Goal: Navigation & Orientation: Find specific page/section

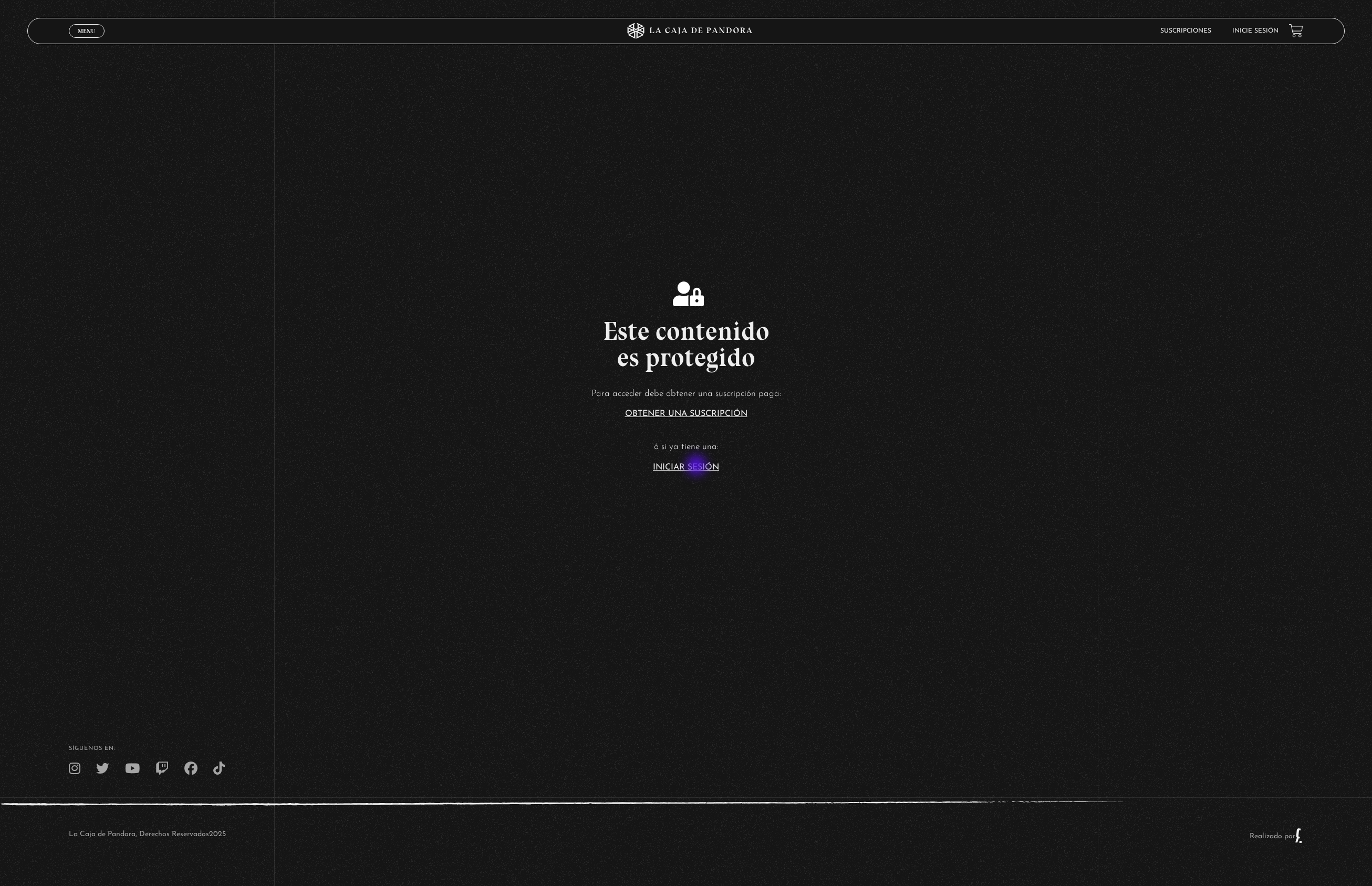
click at [696, 465] on link "Iniciar Sesión" at bounding box center [686, 467] width 66 height 9
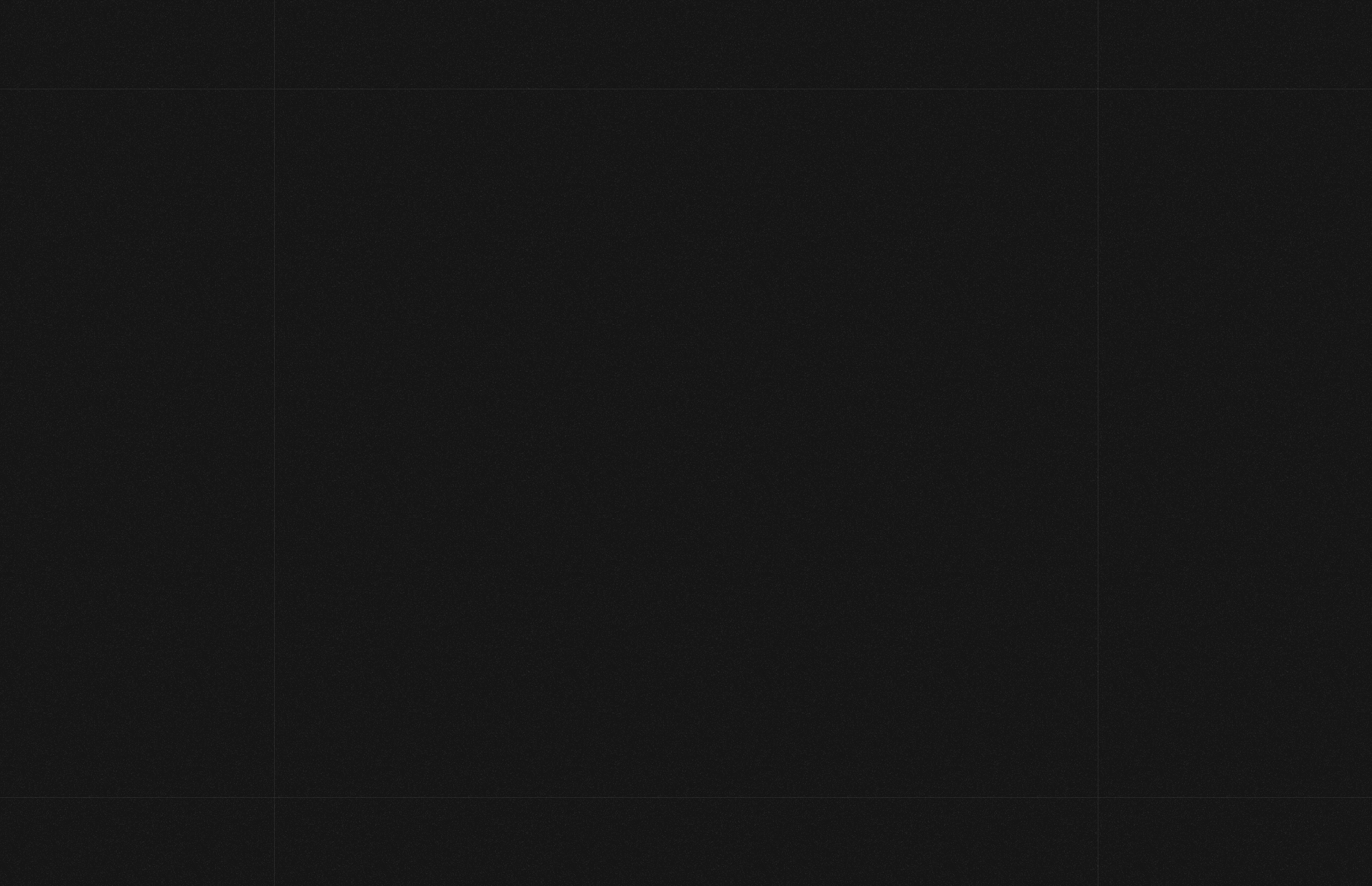
type input "cinthianetro@hotmail.com"
click at [686, 427] on input "Acceder" at bounding box center [685, 428] width 145 height 26
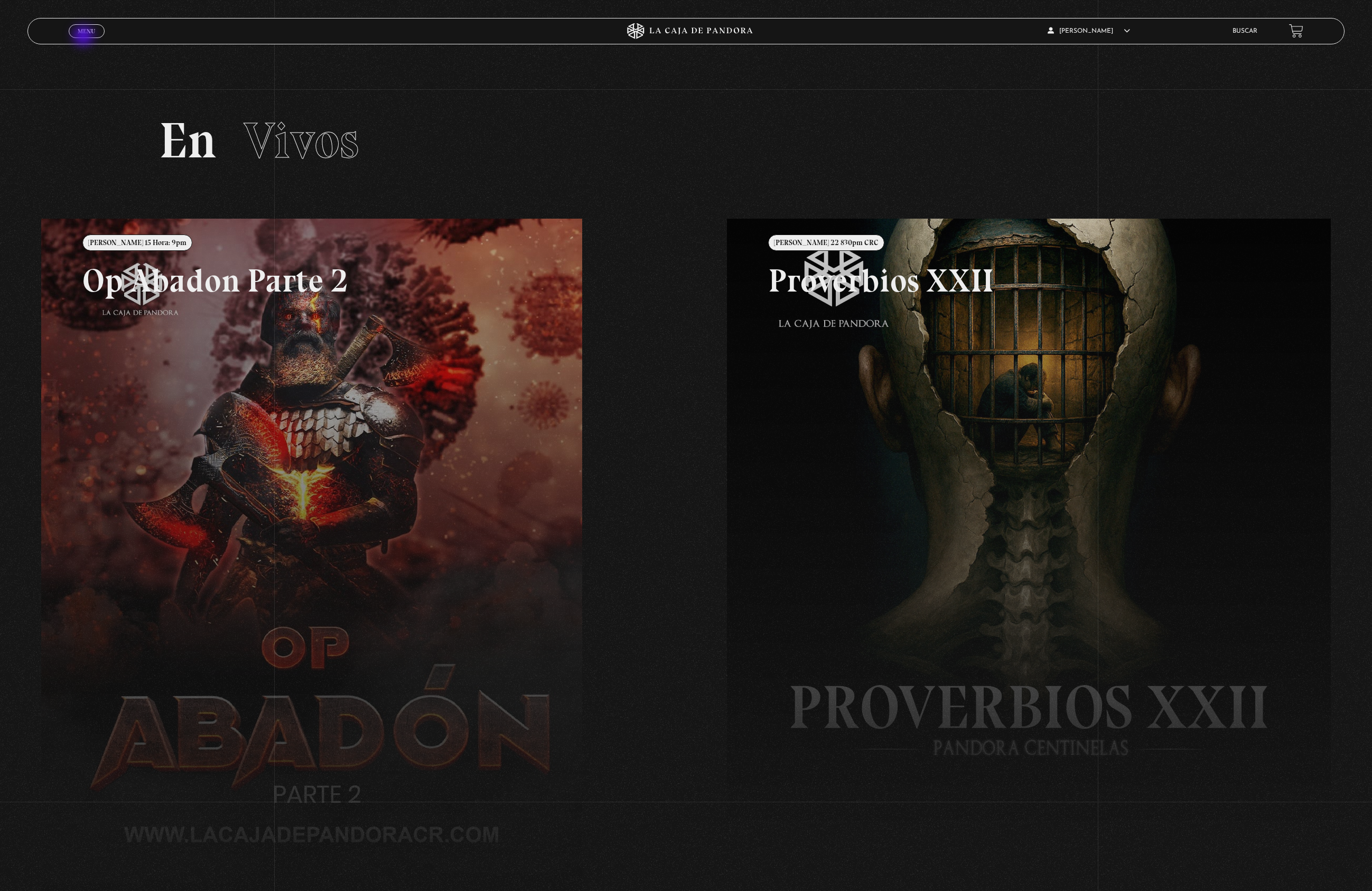
click at [85, 35] on link "Menu Cerrar" at bounding box center [86, 31] width 36 height 14
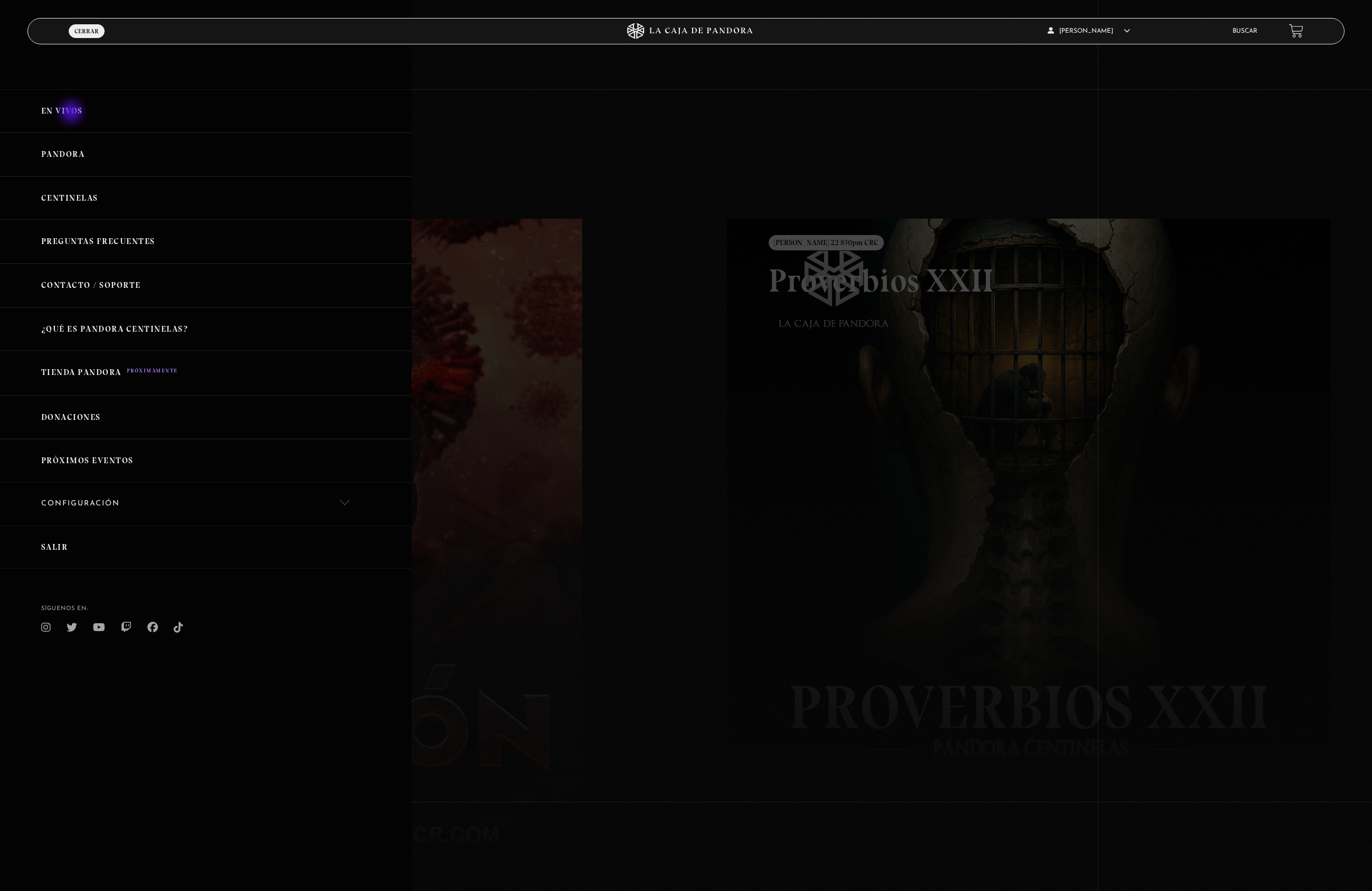
click at [73, 113] on link "En vivos" at bounding box center [205, 111] width 411 height 44
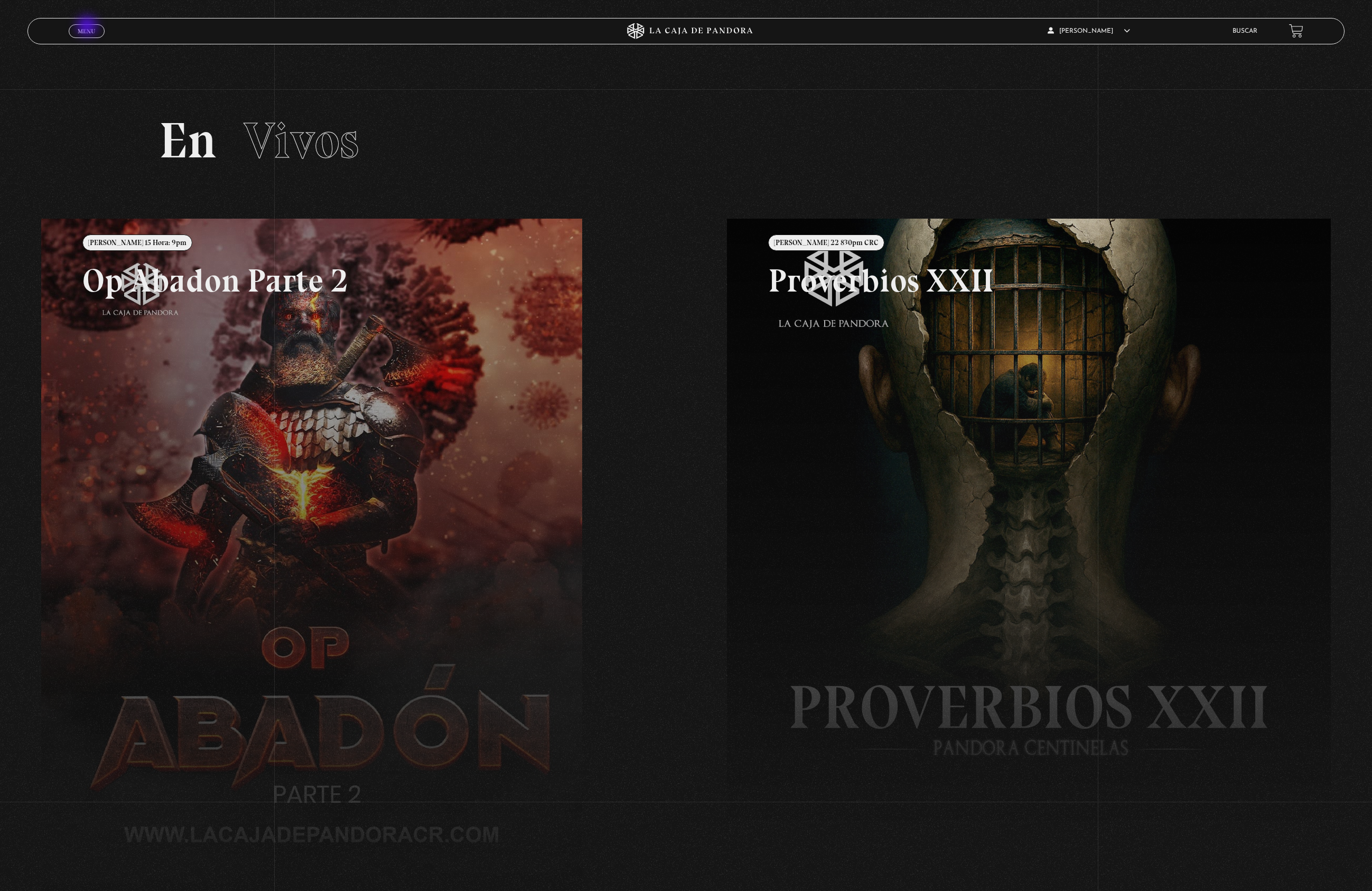
click at [88, 27] on link "Menu Cerrar" at bounding box center [86, 31] width 36 height 14
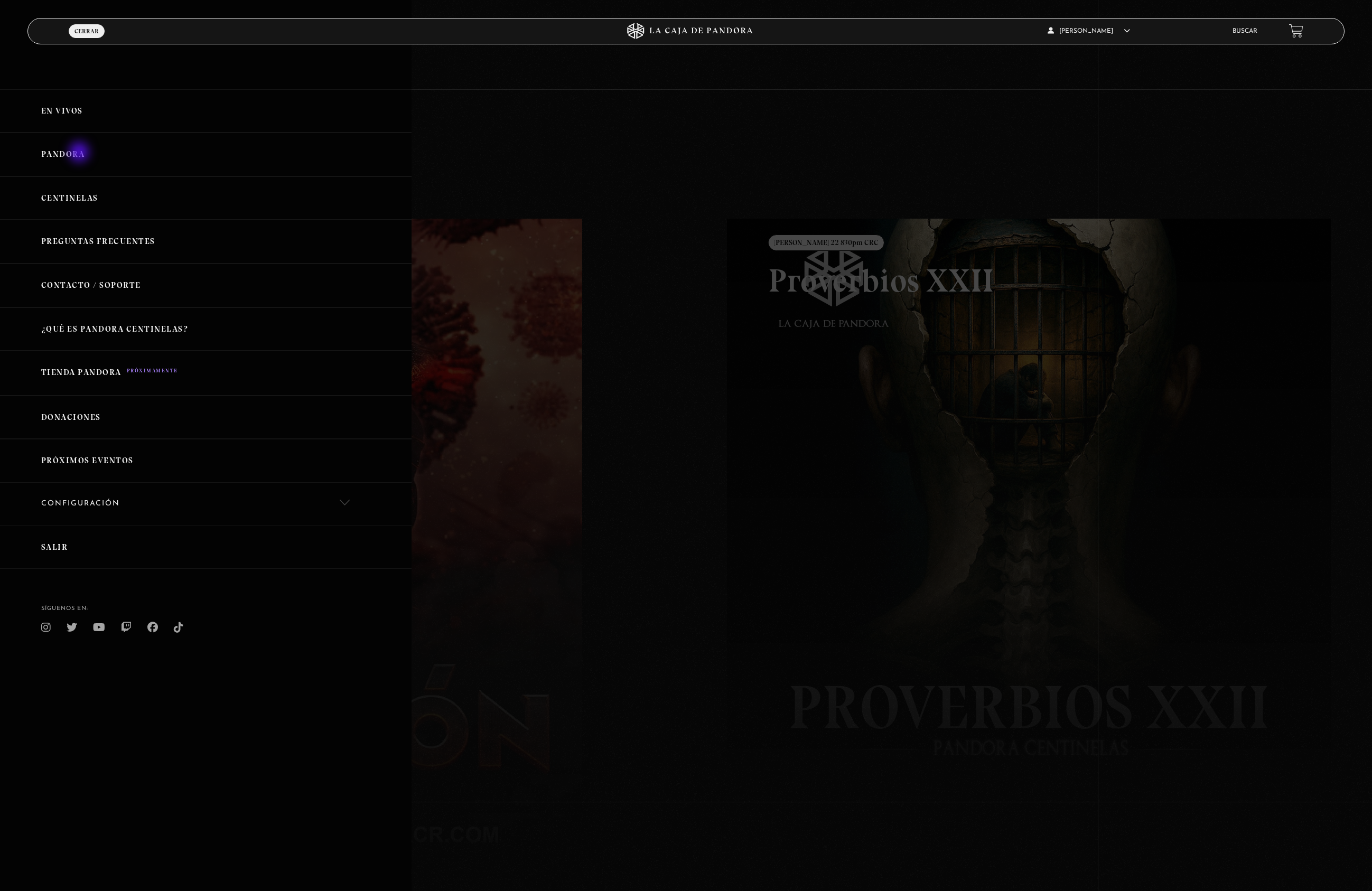
click at [81, 153] on link "Pandora" at bounding box center [205, 154] width 411 height 44
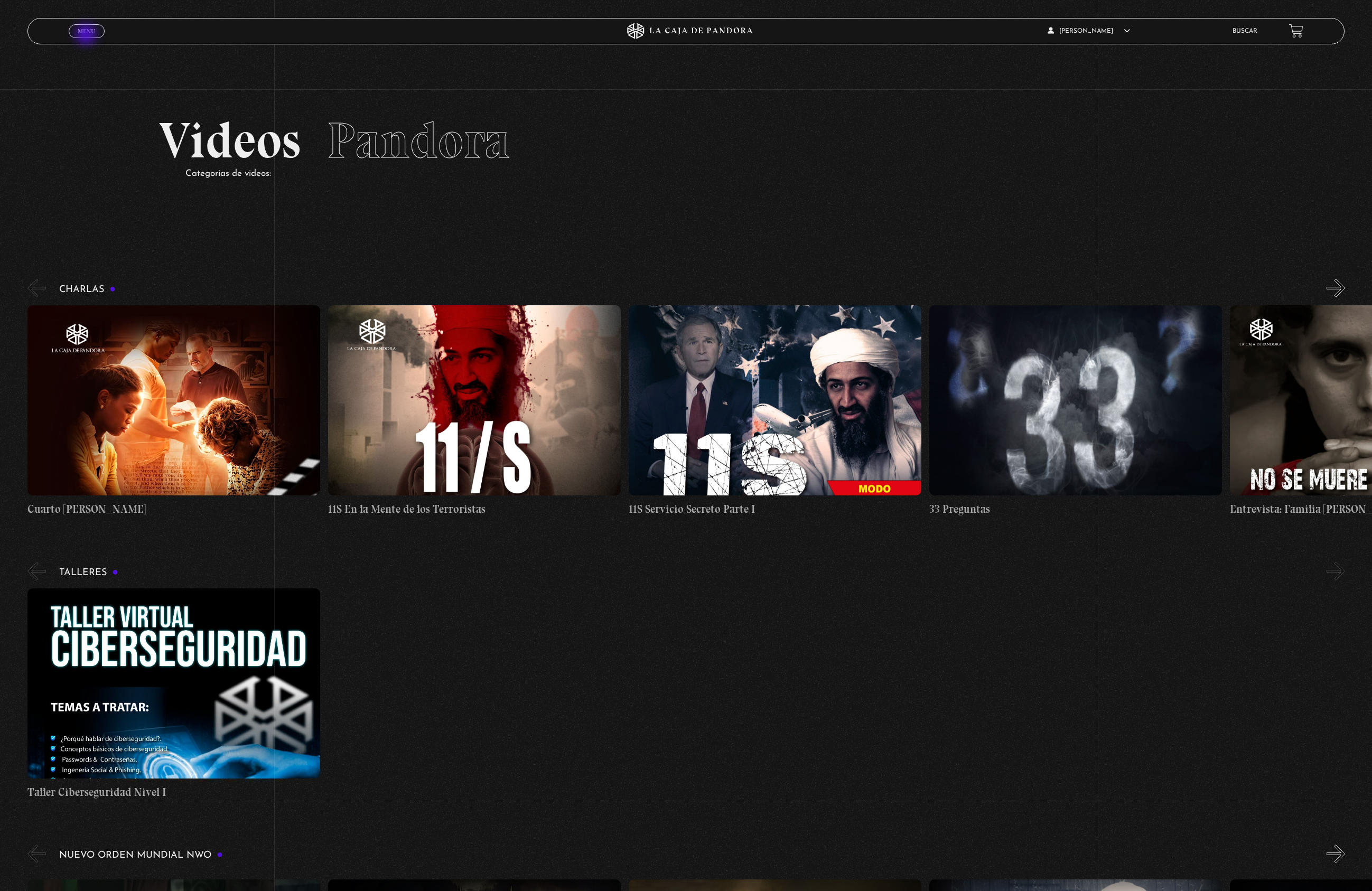
click at [87, 35] on link "Menu Cerrar" at bounding box center [86, 31] width 36 height 14
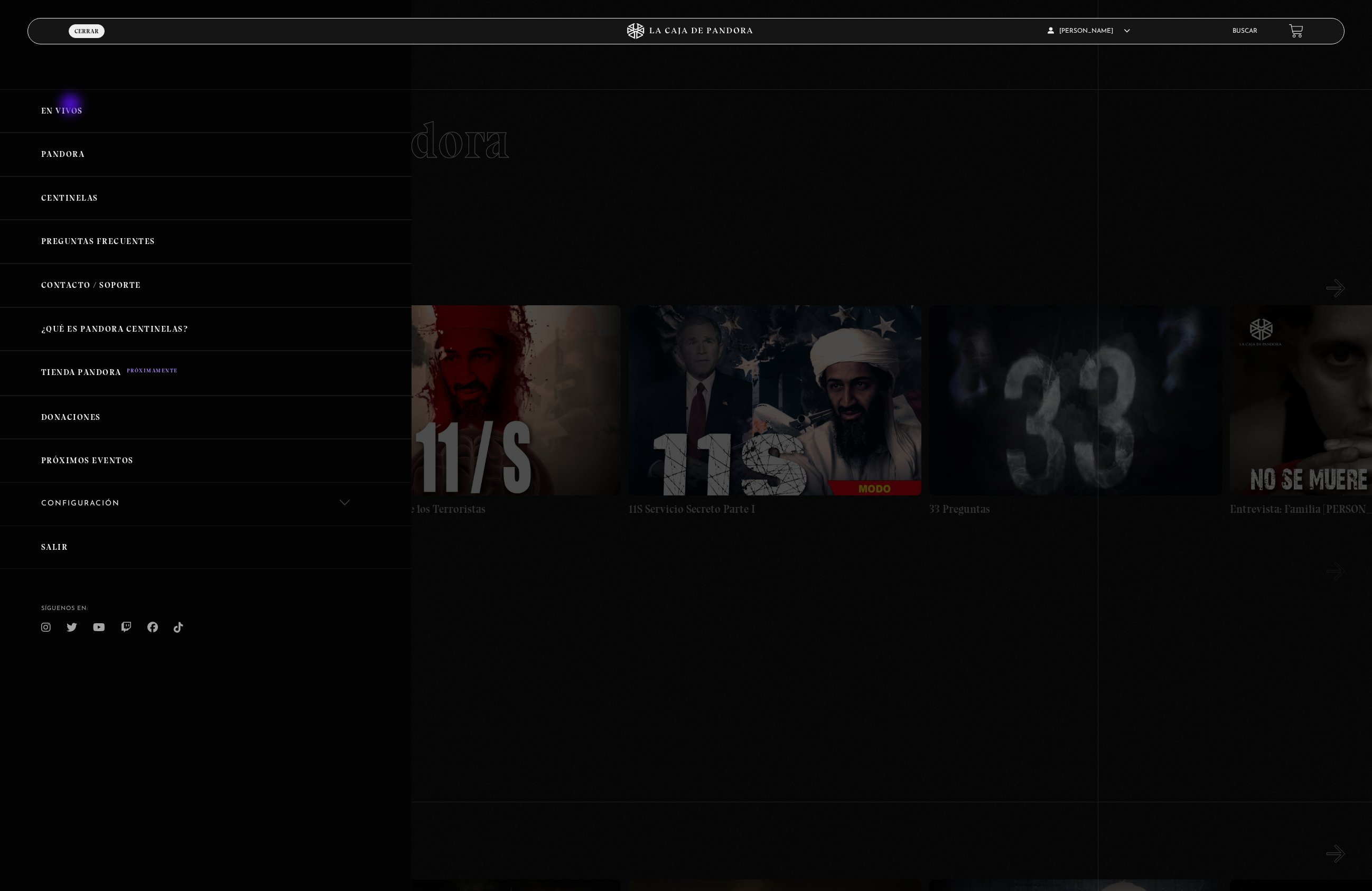
click at [72, 105] on link "En vivos" at bounding box center [205, 111] width 411 height 44
